Goal: Task Accomplishment & Management: Use online tool/utility

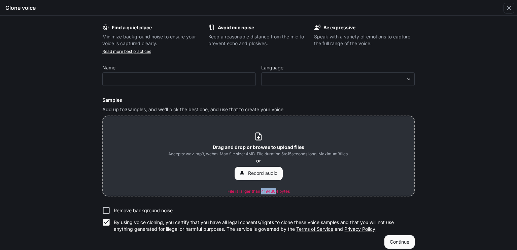
drag, startPoint x: 259, startPoint y: 192, endPoint x: 276, endPoint y: 191, distance: 16.2
click at [276, 191] on p "File is larger than 4194304 bytes" at bounding box center [258, 191] width 62 height 6
click at [267, 144] on b "Drag and drop or browse to upload files" at bounding box center [259, 147] width 92 height 6
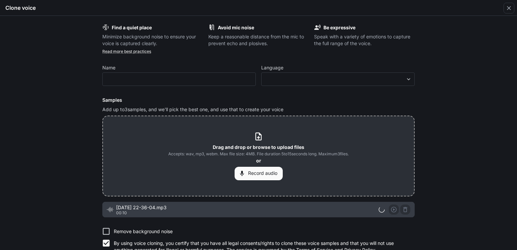
scroll to position [27, 0]
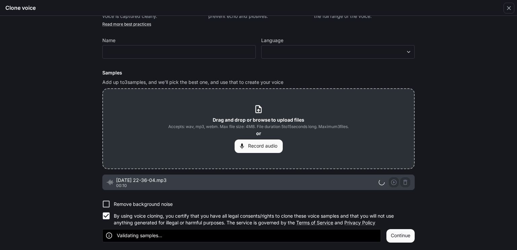
click at [393, 180] on div at bounding box center [395, 182] width 32 height 10
click at [407, 235] on button "Continue" at bounding box center [400, 235] width 28 height 13
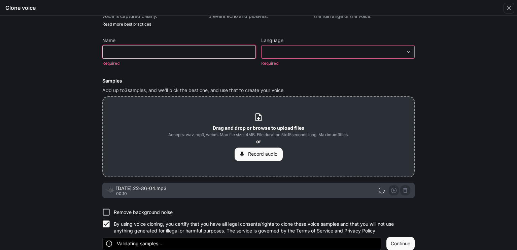
click at [222, 52] on input "text" at bounding box center [179, 51] width 153 height 7
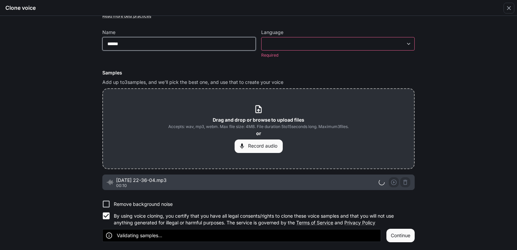
type input "******"
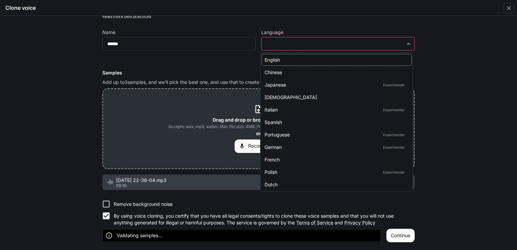
click at [266, 44] on body "**********" at bounding box center [258, 125] width 517 height 250
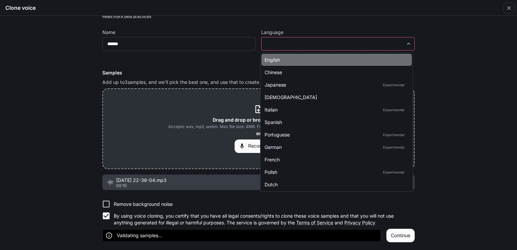
click at [276, 63] on div "English" at bounding box center [335, 59] width 141 height 7
type input "*****"
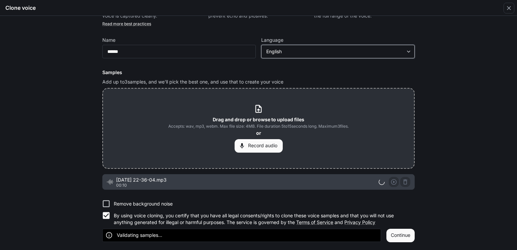
scroll to position [27, 0]
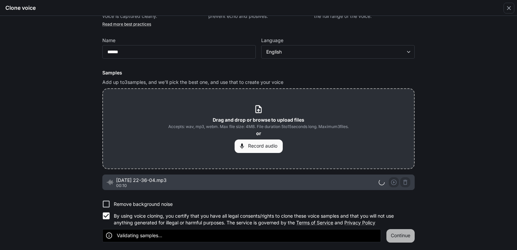
click at [409, 231] on button "Continue" at bounding box center [400, 235] width 28 height 13
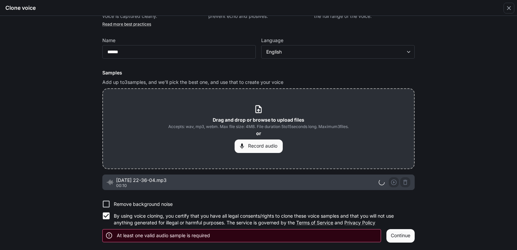
scroll to position [27, 0]
click at [403, 183] on div at bounding box center [395, 182] width 32 height 10
click at [263, 150] on button "Record audio" at bounding box center [259, 146] width 48 height 13
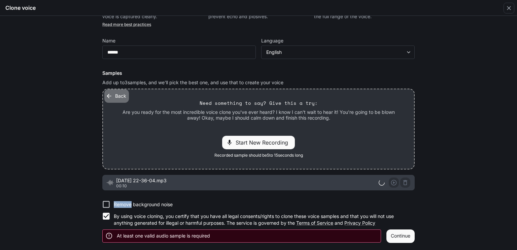
click at [113, 101] on button "Back" at bounding box center [116, 95] width 25 height 13
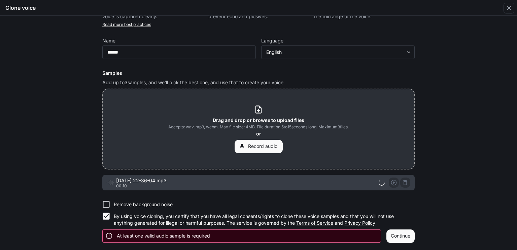
click at [266, 118] on b "Drag and drop or browse to upload files" at bounding box center [259, 120] width 92 height 6
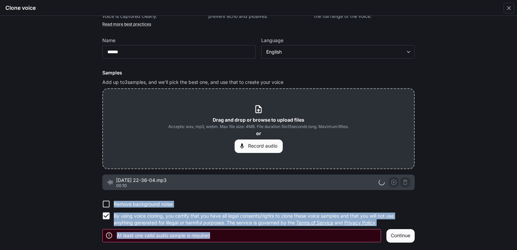
drag, startPoint x: 370, startPoint y: 186, endPoint x: 406, endPoint y: 230, distance: 57.0
click at [406, 230] on form "Find a quiet place Minimize background noise to ensure your voice is captured c…" at bounding box center [258, 119] width 312 height 245
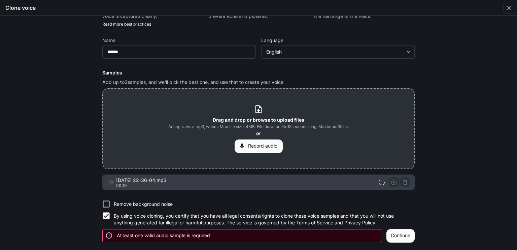
click at [327, 177] on span "[DATE] 22-36-04.mp3" at bounding box center [247, 180] width 262 height 7
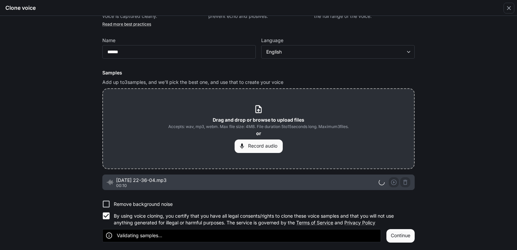
scroll to position [27, 0]
click at [393, 182] on div at bounding box center [395, 182] width 32 height 10
click at [361, 199] on label "Remove background noise" at bounding box center [254, 204] width 311 height 12
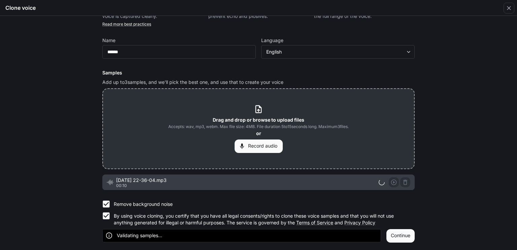
click at [193, 203] on label "Remove background noise" at bounding box center [254, 204] width 311 height 12
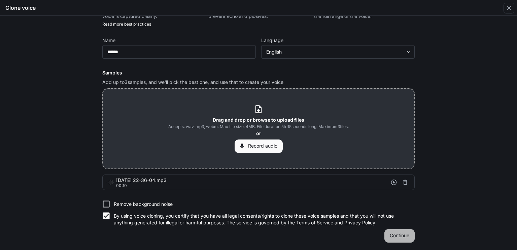
click at [399, 230] on button "Continue" at bounding box center [399, 235] width 30 height 13
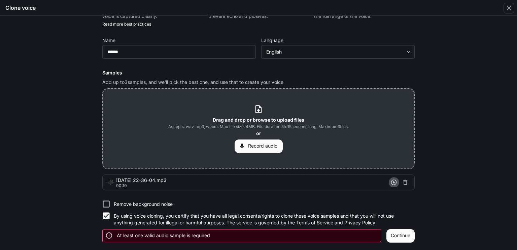
click at [394, 182] on icon "button" at bounding box center [393, 182] width 7 height 7
click at [391, 182] on icon "button" at bounding box center [394, 182] width 6 height 6
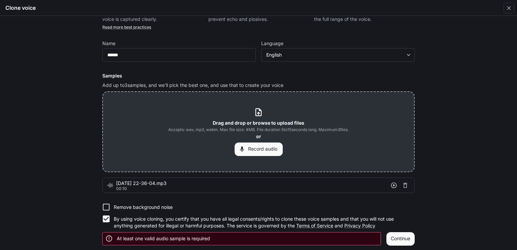
scroll to position [25, 0]
click at [392, 182] on icon "button" at bounding box center [394, 185] width 6 height 6
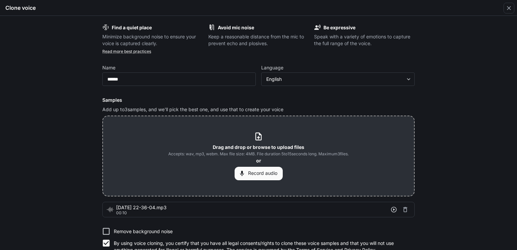
scroll to position [27, 0]
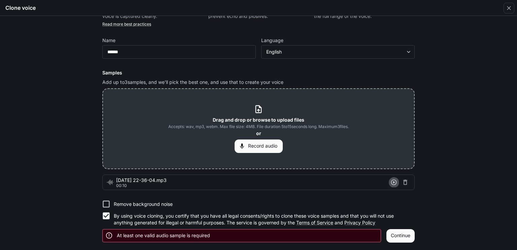
click at [393, 184] on icon "button" at bounding box center [394, 182] width 6 height 6
click at [407, 239] on button "Continue" at bounding box center [400, 235] width 28 height 13
click at [393, 180] on icon "button" at bounding box center [393, 182] width 7 height 7
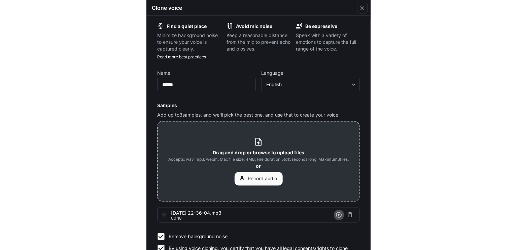
scroll to position [0, 0]
